Goal: Register for event/course

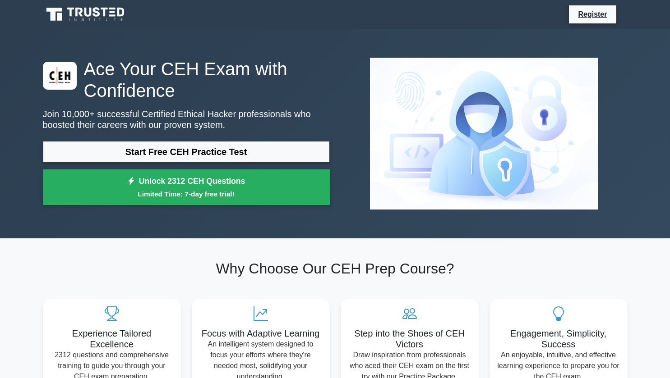
click at [230, 151] on link "Start Free CEH Practice Test" at bounding box center [186, 152] width 287 height 22
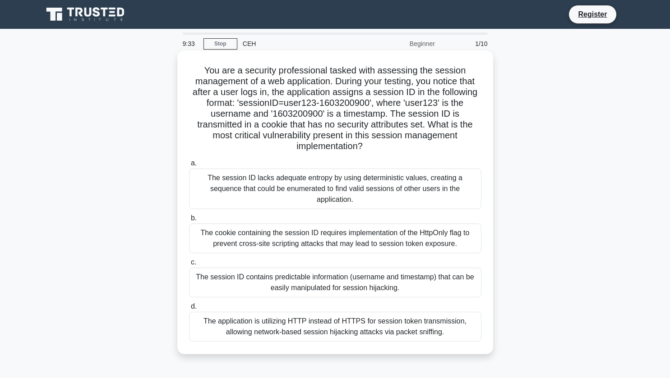
click at [249, 188] on div "The session ID lacks adequate entropy by using deterministic values, creating a…" at bounding box center [335, 189] width 292 height 41
click at [189, 166] on input "a. The session ID lacks adequate entropy by using deterministic values, creatin…" at bounding box center [189, 164] width 0 height 6
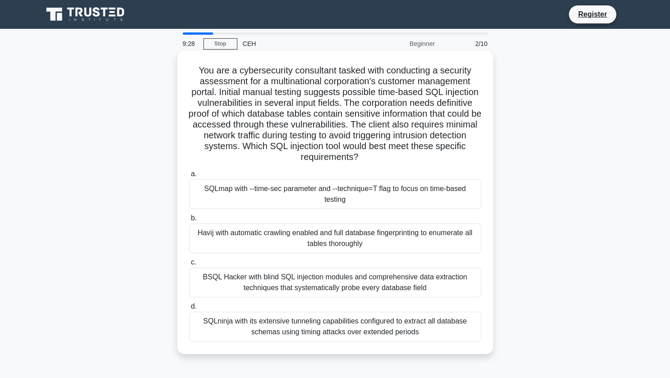
click at [336, 198] on div "SQLmap with --time-sec parameter and --technique=T flag to focus on time-based …" at bounding box center [335, 194] width 292 height 30
click at [189, 177] on input "a. SQLmap with --time-sec parameter and --technique=T flag to focus on time-bas…" at bounding box center [189, 174] width 0 height 6
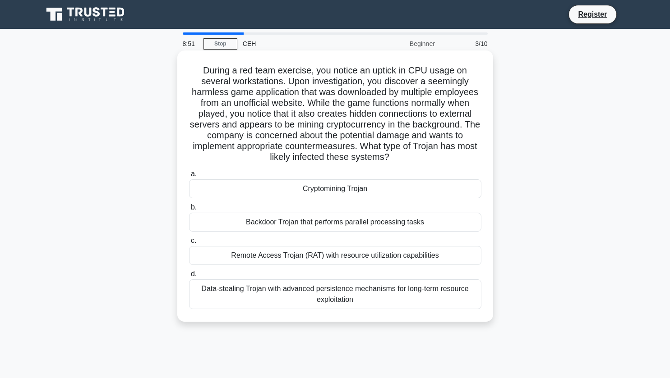
click at [359, 265] on div "Remote Access Trojan (RAT) with resource utilization capabilities" at bounding box center [335, 255] width 292 height 19
click at [189, 244] on input "c. Remote Access Trojan (RAT) with resource utilization capabilities" at bounding box center [189, 241] width 0 height 6
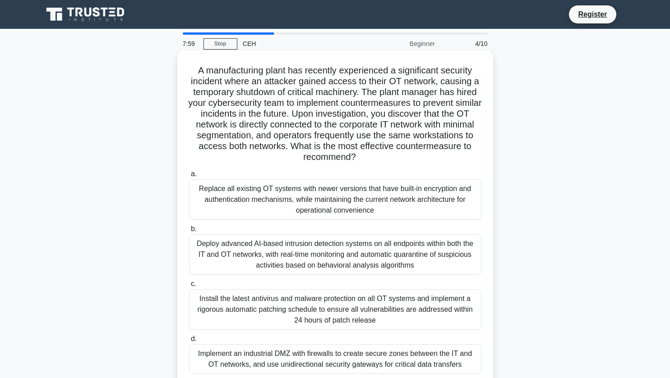
click at [301, 363] on div "Implement an industrial DMZ with firewalls to create secure zones between the I…" at bounding box center [335, 360] width 292 height 30
click at [189, 342] on input "d. Implement an industrial DMZ with firewalls to create secure zones between th…" at bounding box center [189, 339] width 0 height 6
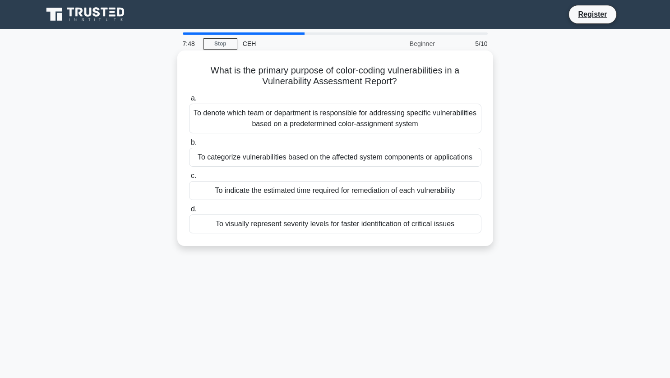
click at [329, 161] on div "To categorize vulnerabilities based on the affected system components or applic…" at bounding box center [335, 157] width 292 height 19
click at [189, 146] on input "b. To categorize vulnerabilities based on the affected system components or app…" at bounding box center [189, 143] width 0 height 6
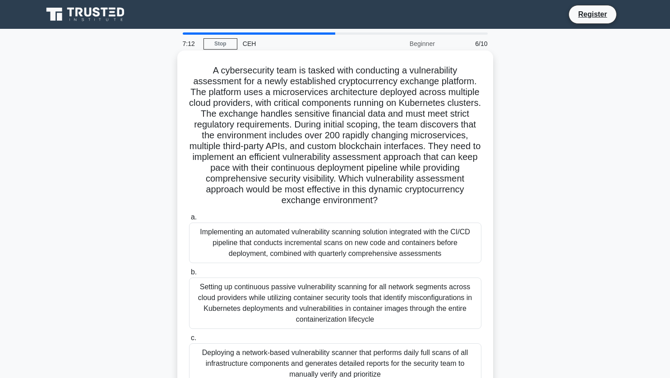
click at [337, 309] on div "Setting up continuous passive vulnerability scanning for all network segments a…" at bounding box center [335, 303] width 292 height 51
click at [189, 276] on input "b. Setting up continuous passive vulnerability scanning for all network segment…" at bounding box center [189, 273] width 0 height 6
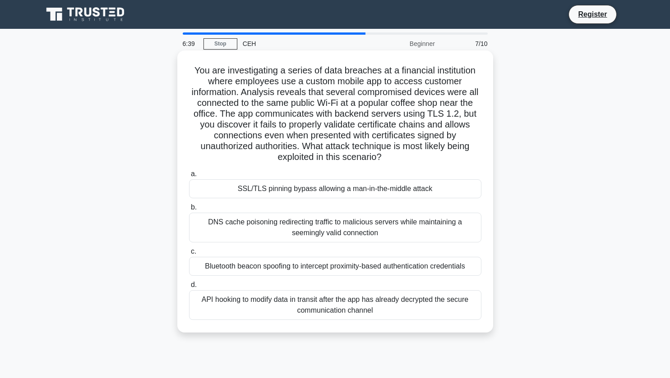
click at [313, 194] on div "SSL/TLS pinning bypass allowing a man-in-the-middle attack" at bounding box center [335, 188] width 292 height 19
click at [189, 177] on input "a. SSL/TLS pinning bypass allowing a man-in-the-middle attack" at bounding box center [189, 174] width 0 height 6
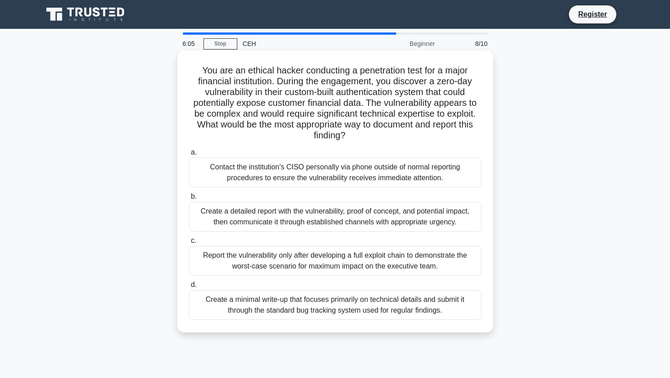
click at [318, 215] on div "Create a detailed report with the vulnerability, proof of concept, and potentia…" at bounding box center [335, 217] width 292 height 30
click at [189, 200] on input "b. Create a detailed report with the vulnerability, proof of concept, and poten…" at bounding box center [189, 197] width 0 height 6
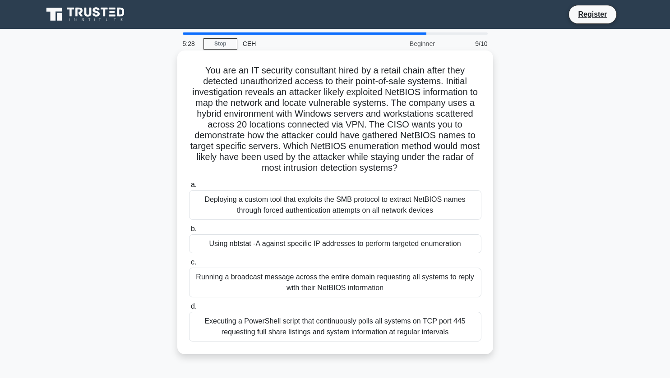
click at [290, 244] on div "Using nbtstat -A against specific IP addresses to perform targeted enumeration" at bounding box center [335, 244] width 292 height 19
click at [189, 232] on input "b. Using nbtstat -A against specific IP addresses to perform targeted enumerati…" at bounding box center [189, 229] width 0 height 6
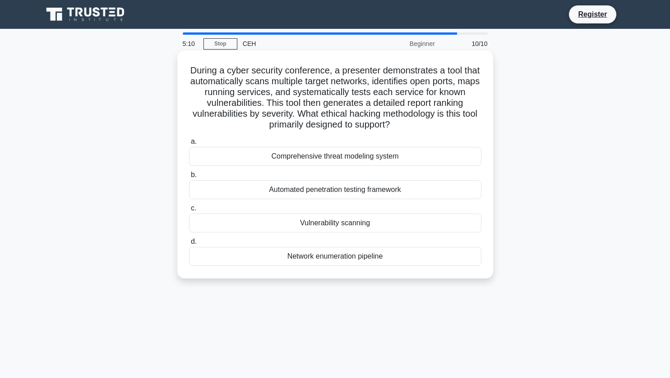
click at [352, 162] on div "Comprehensive threat modeling system" at bounding box center [335, 156] width 292 height 19
click at [189, 145] on input "a. Comprehensive threat modeling system" at bounding box center [189, 142] width 0 height 6
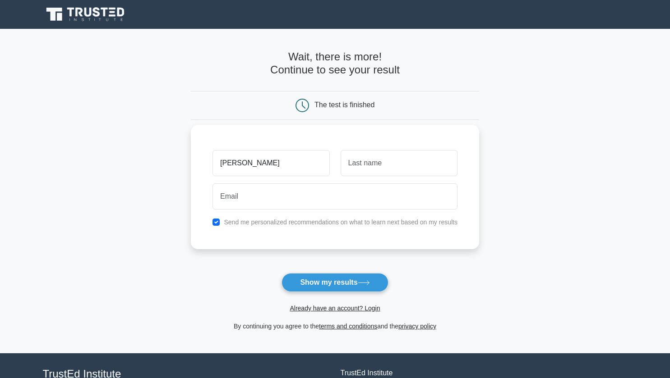
type input "reis"
click at [362, 170] on input "text" at bounding box center [398, 163] width 117 height 26
type input "armindo"
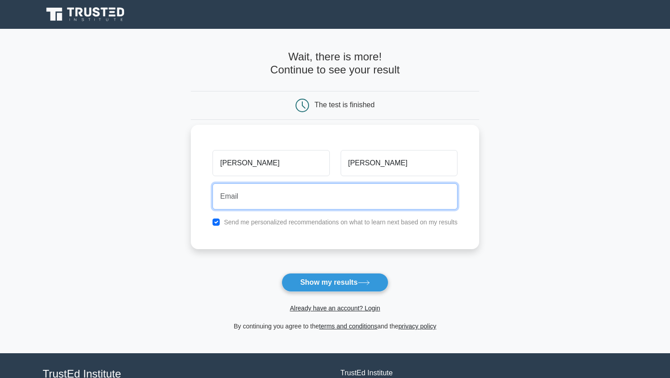
click at [257, 198] on input "email" at bounding box center [334, 197] width 245 height 26
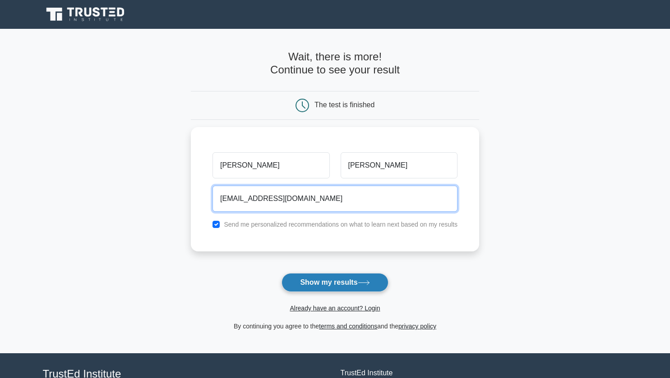
type input "reisarm@gmail.com"
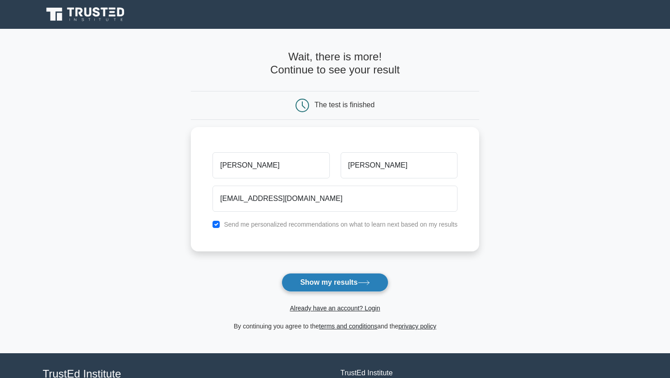
click at [314, 280] on button "Show my results" at bounding box center [334, 282] width 106 height 19
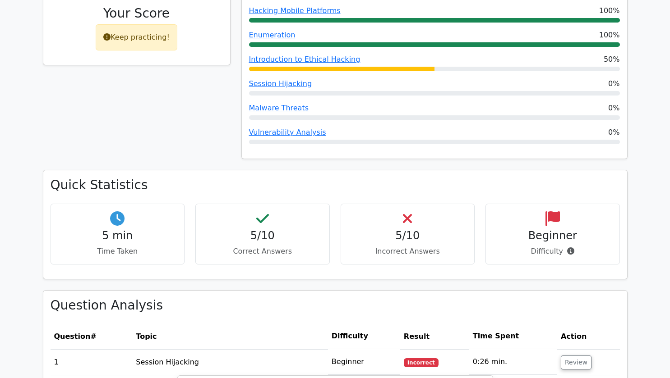
scroll to position [1562, 0]
